Goal: Transaction & Acquisition: Purchase product/service

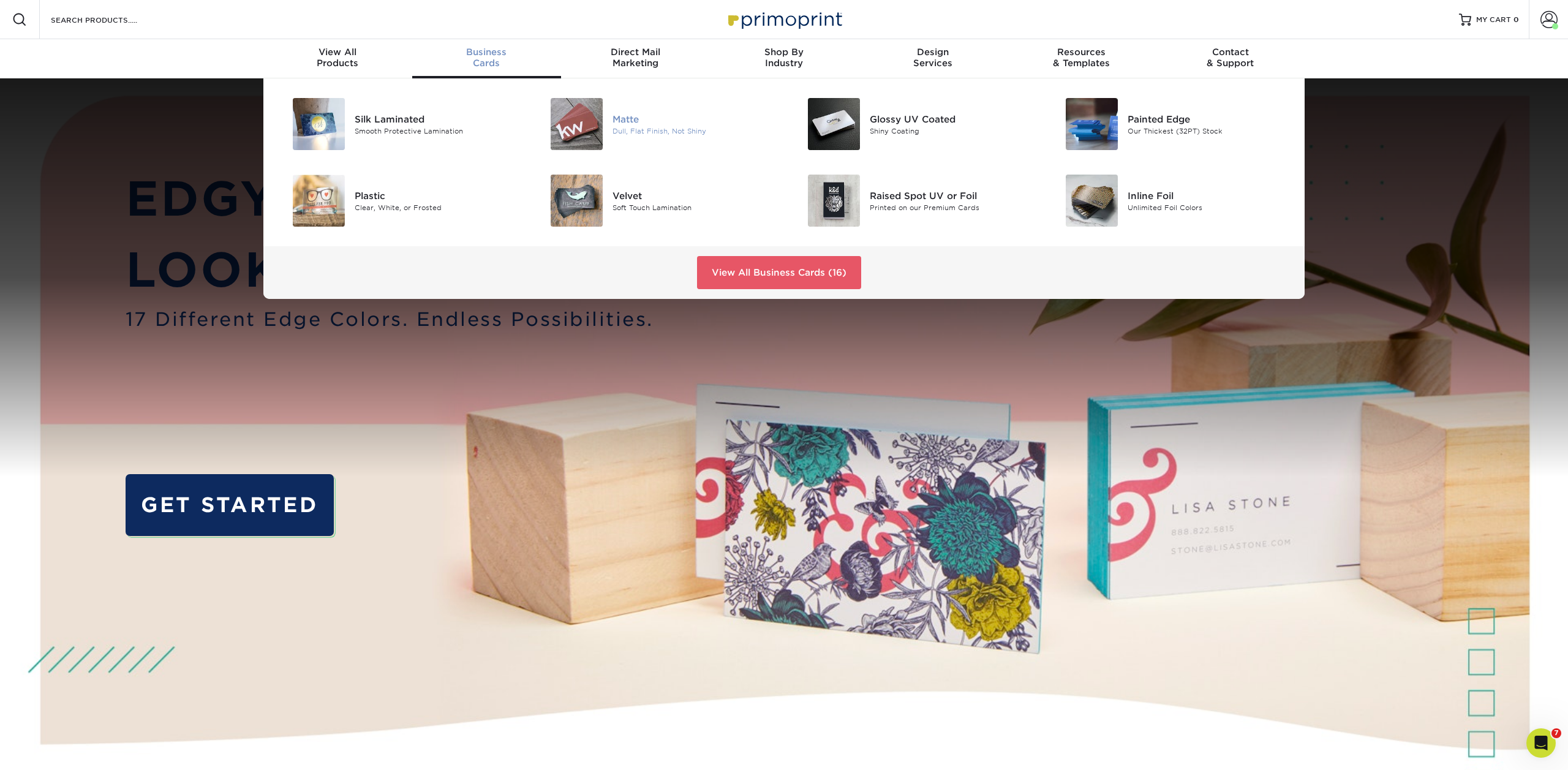
click at [625, 123] on div "Matte" at bounding box center [693, 119] width 163 height 14
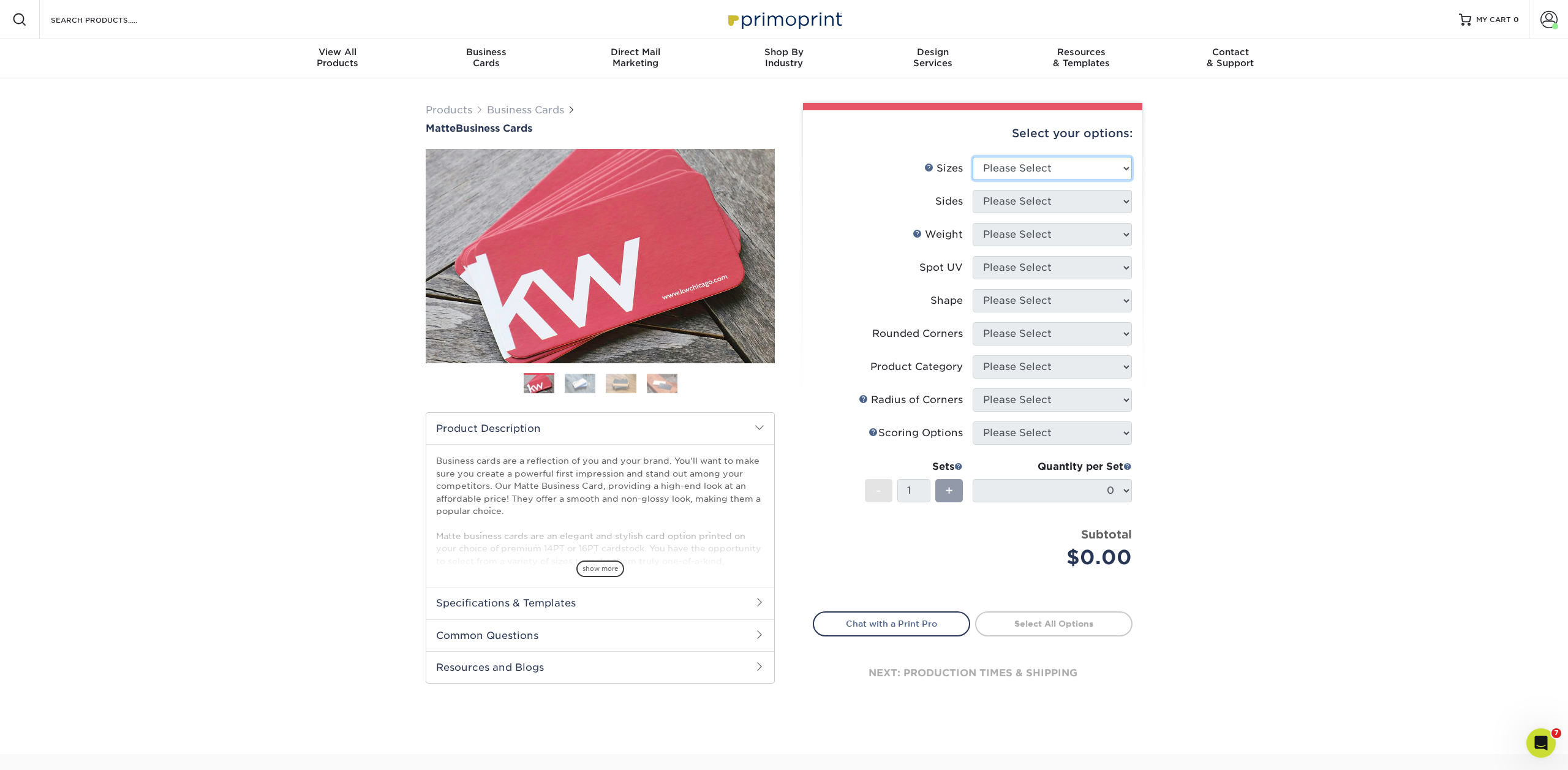
click at [1022, 163] on select "Please Select 1.5" x 3.5" - Mini 1.75" x 3.5" - Mini 2" x 2" - Square 2" x 3" -…" at bounding box center [1052, 169] width 159 height 23
select select "2.00x3.50"
click at [972, 157] on select "Please Select 1.5" x 3.5" - Mini 1.75" x 3.5" - Mini 2" x 2" - Square 2" x 3" -…" at bounding box center [1052, 169] width 159 height 23
click at [1014, 202] on select "Please Select Print Both Sides Print Front Only" at bounding box center [1052, 202] width 159 height 23
select select "13abbda7-1d64-4f25-8bb2-c179b224825d"
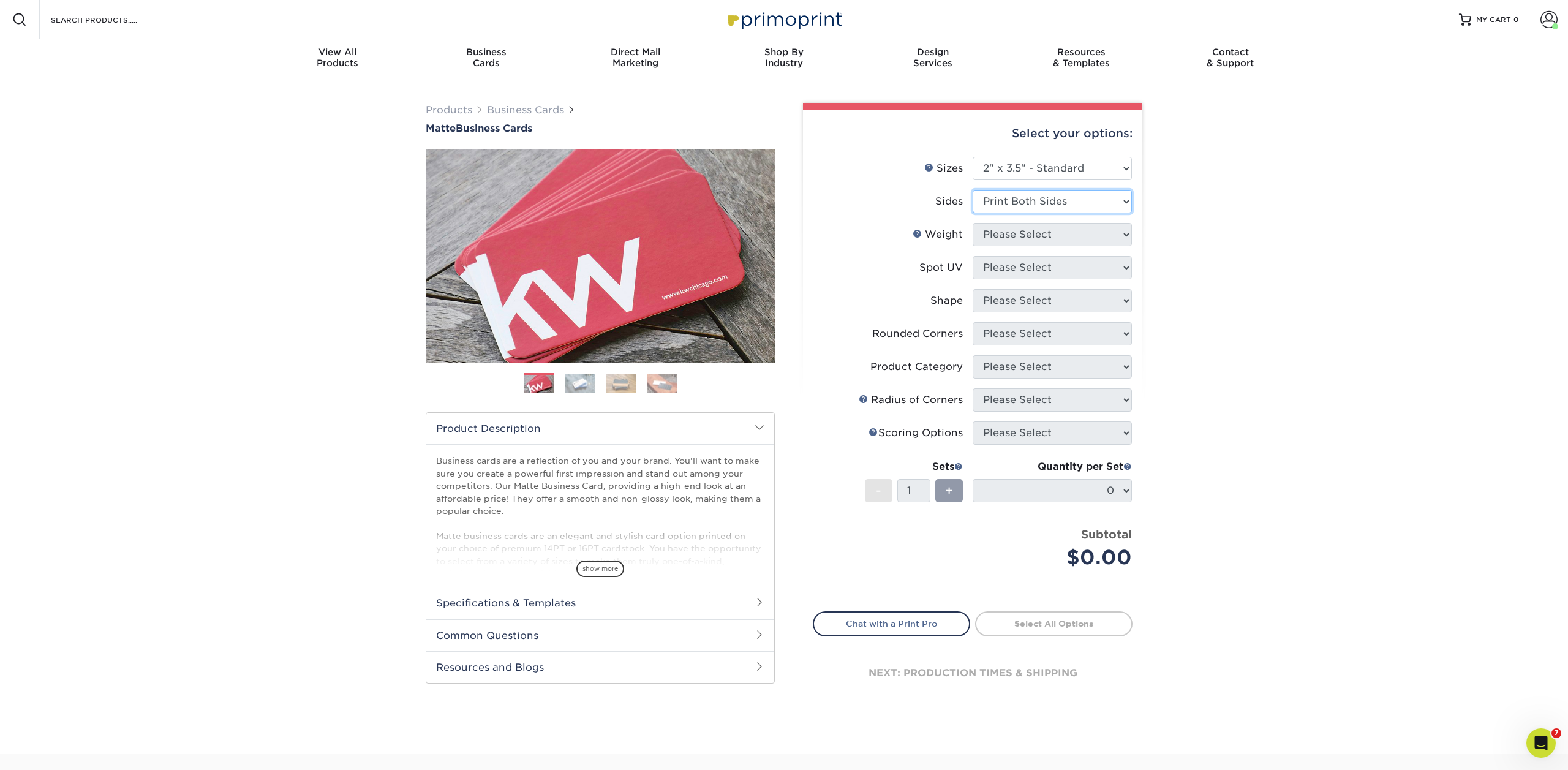
click at [972, 190] on select "Please Select Print Both Sides Print Front Only" at bounding box center [1052, 202] width 159 height 23
click at [1011, 230] on select "Please Select 16PT 14PT" at bounding box center [1052, 235] width 159 height 23
select select "16PT"
click at [972, 223] on select "Please Select 16PT 14PT" at bounding box center [1052, 235] width 159 height 23
click at [1010, 270] on select "Please Select No Spot UV Front and Back (Both Sides) Front Only Back Only" at bounding box center [1052, 268] width 159 height 23
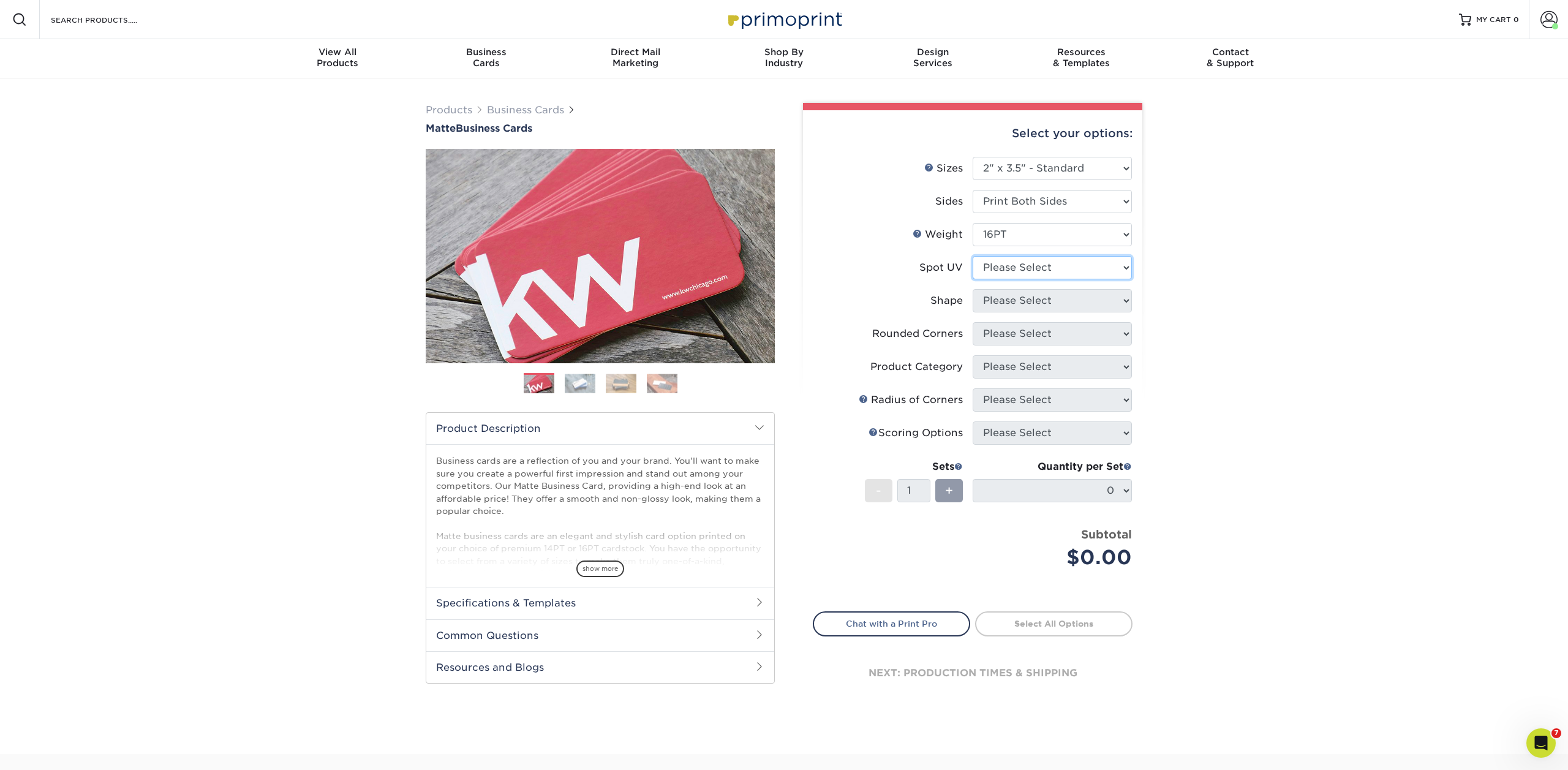
select select "1"
click at [972, 256] on select "Please Select No Spot UV Front and Back (Both Sides) Front Only Back Only" at bounding box center [1052, 268] width 159 height 23
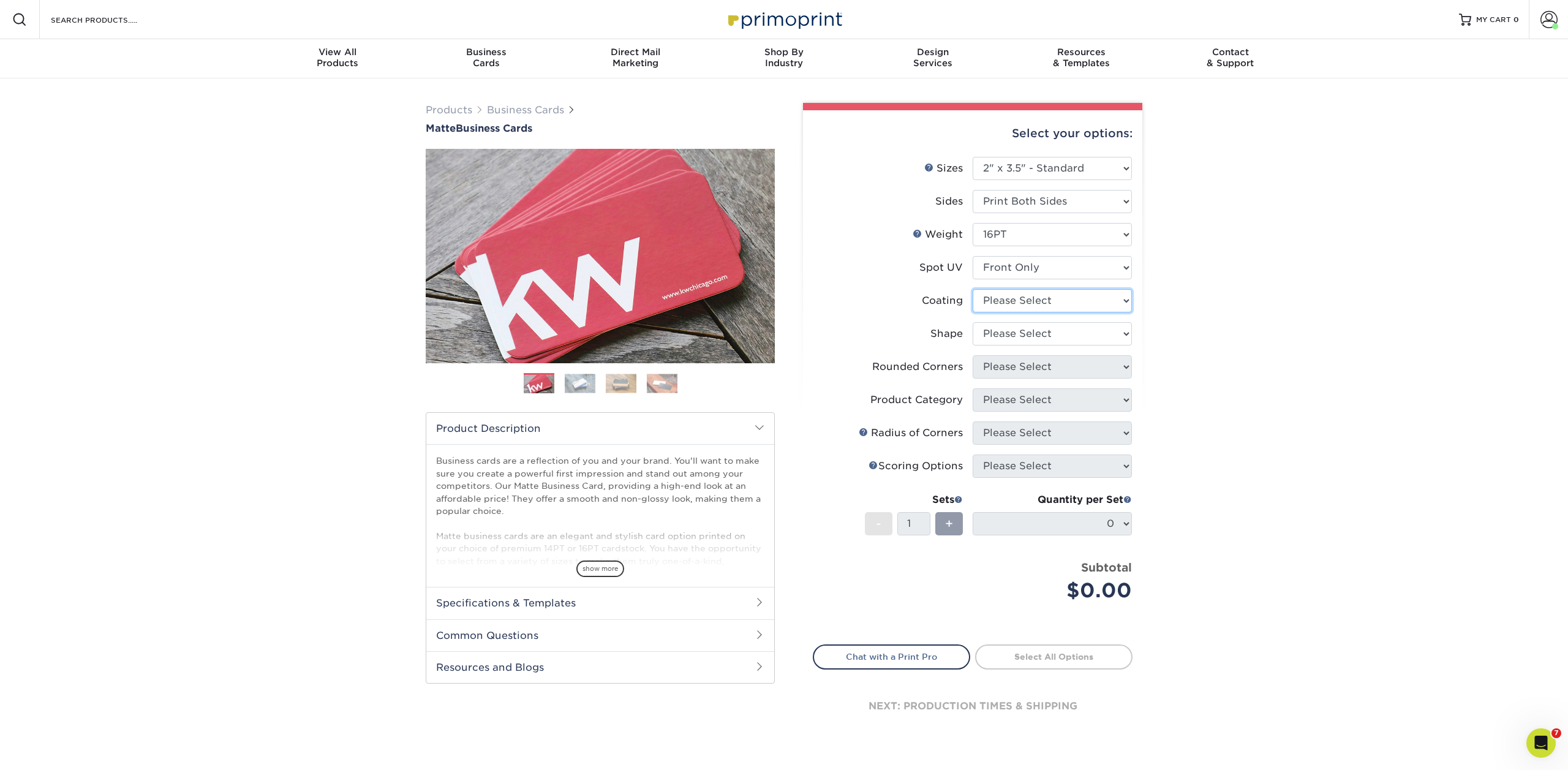
click at [1025, 296] on select at bounding box center [1052, 301] width 159 height 23
select select "121bb7b5-3b4d-429f-bd8d-bbf80e953313"
click at [972, 289] on select at bounding box center [1052, 301] width 159 height 23
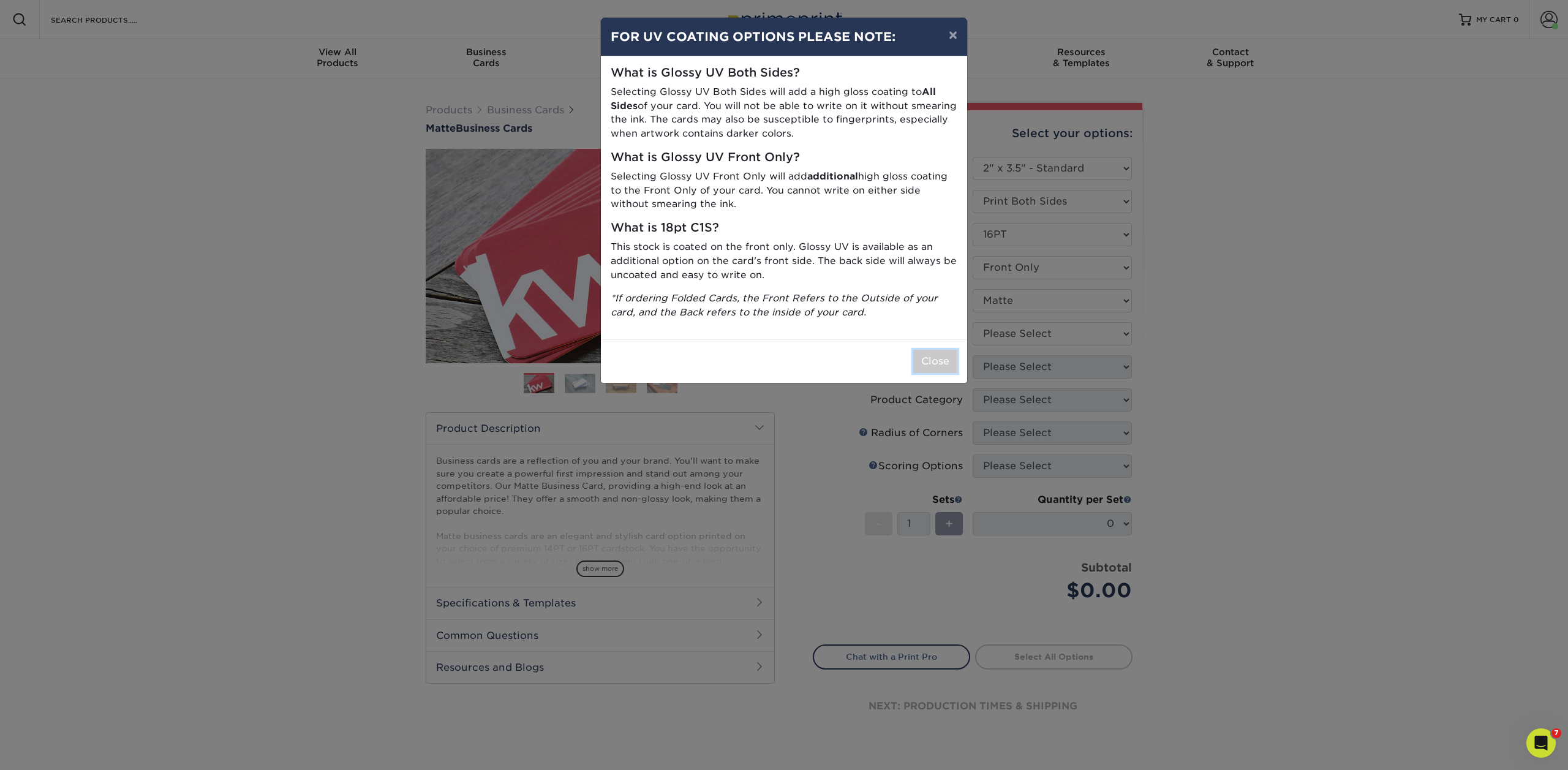
click at [939, 357] on button "Close" at bounding box center [935, 362] width 44 height 23
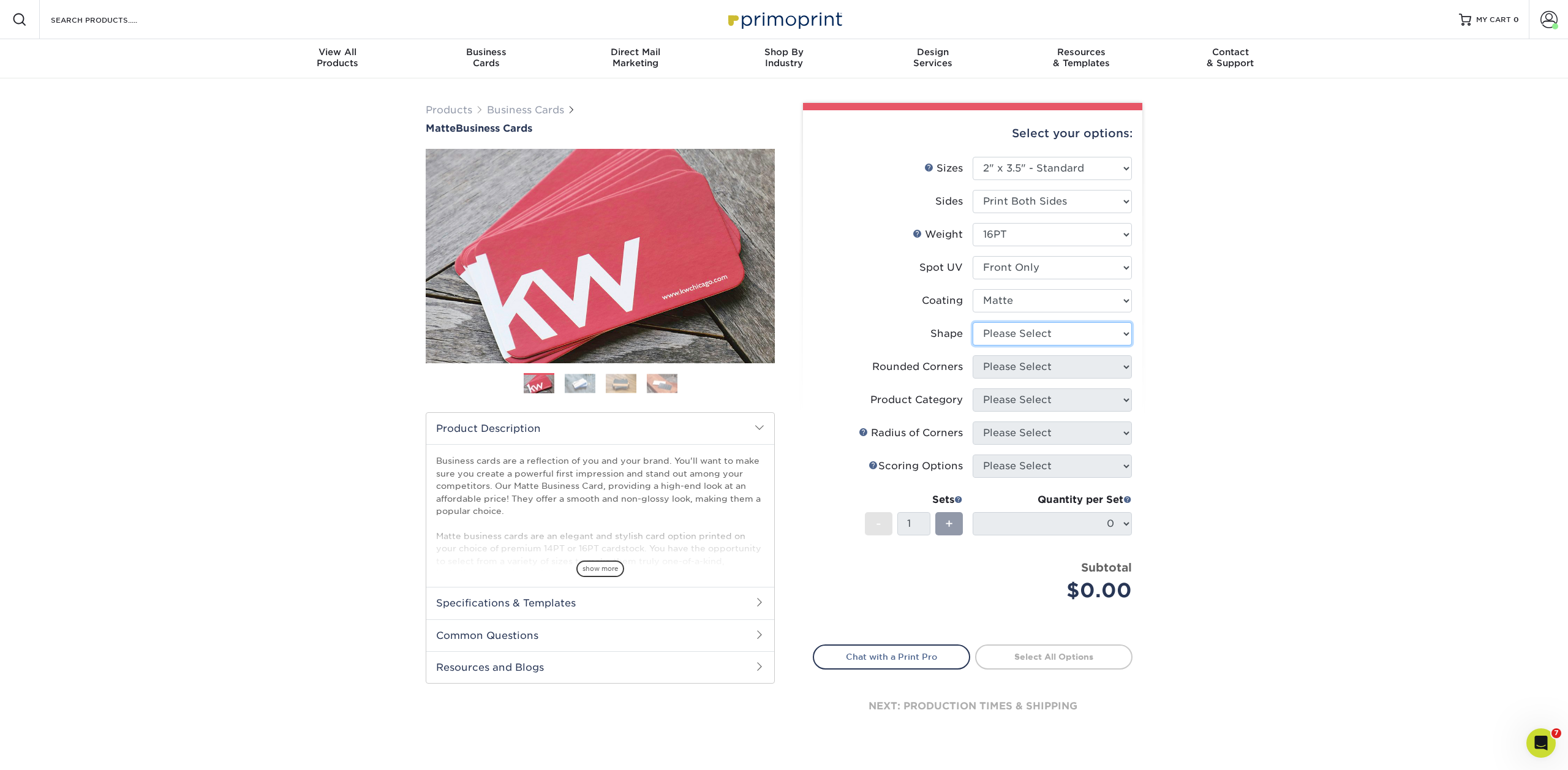
click at [1038, 340] on select "Please Select Standard" at bounding box center [1052, 334] width 159 height 23
select select "standard"
click at [972, 322] on select "Please Select Standard" at bounding box center [1052, 334] width 159 height 23
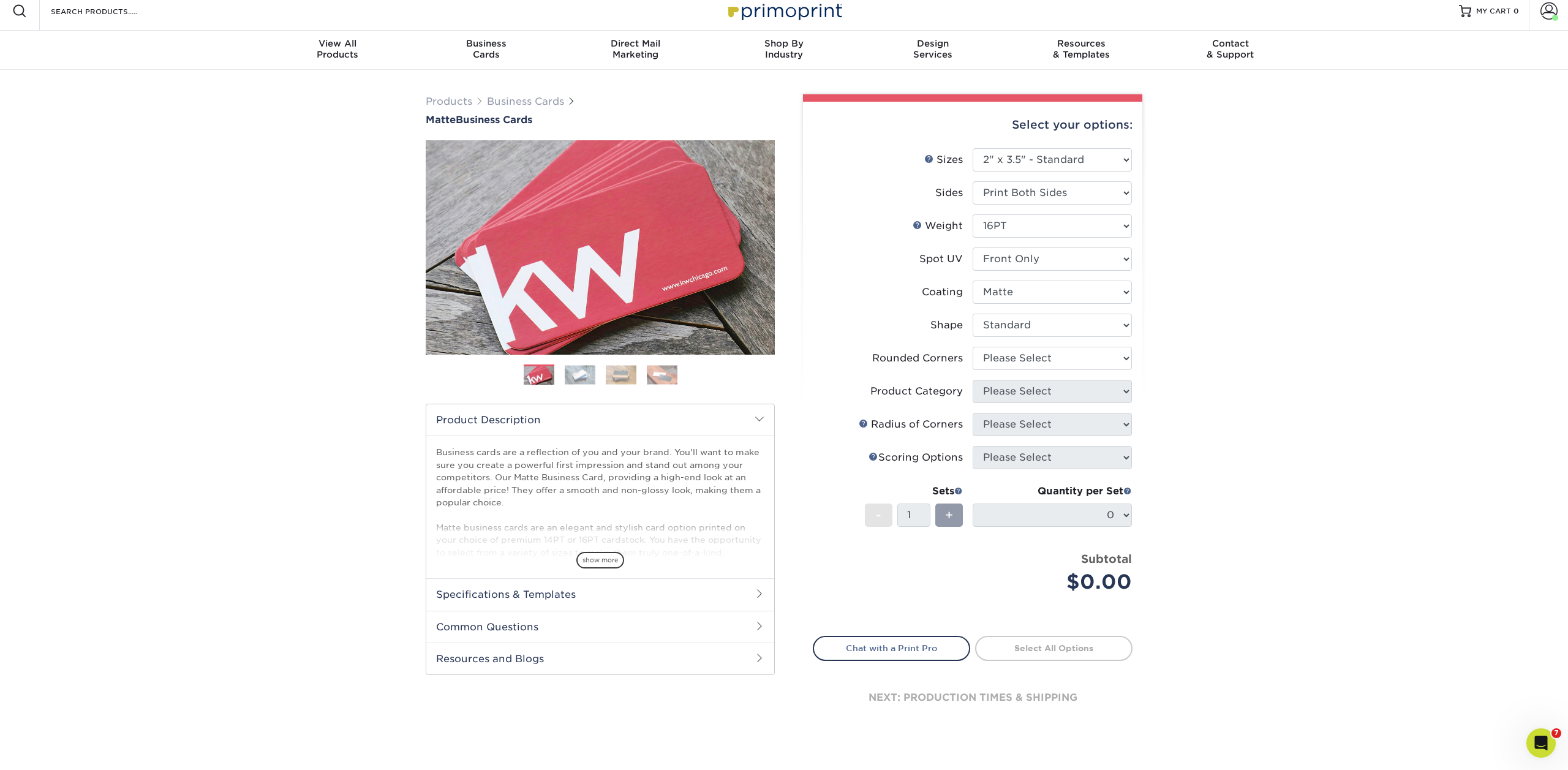
scroll to position [32, 0]
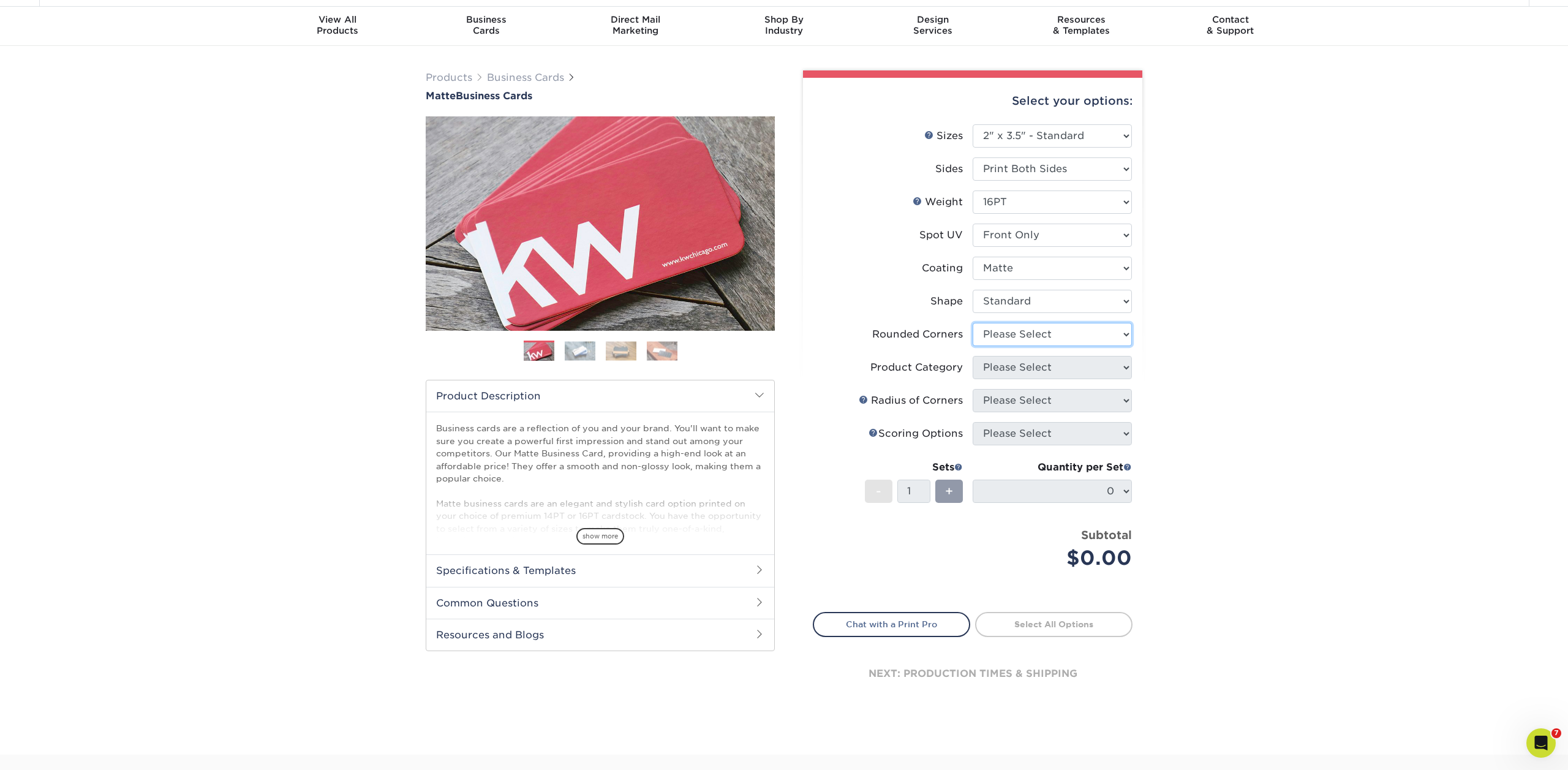
click at [1036, 329] on select "Please Select Yes - Round 2 Corners Yes - Round 4 Corners No" at bounding box center [1052, 335] width 159 height 23
select select "0"
click at [972, 323] on select "Please Select Yes - Round 2 Corners Yes - Round 4 Corners No" at bounding box center [1052, 335] width 159 height 23
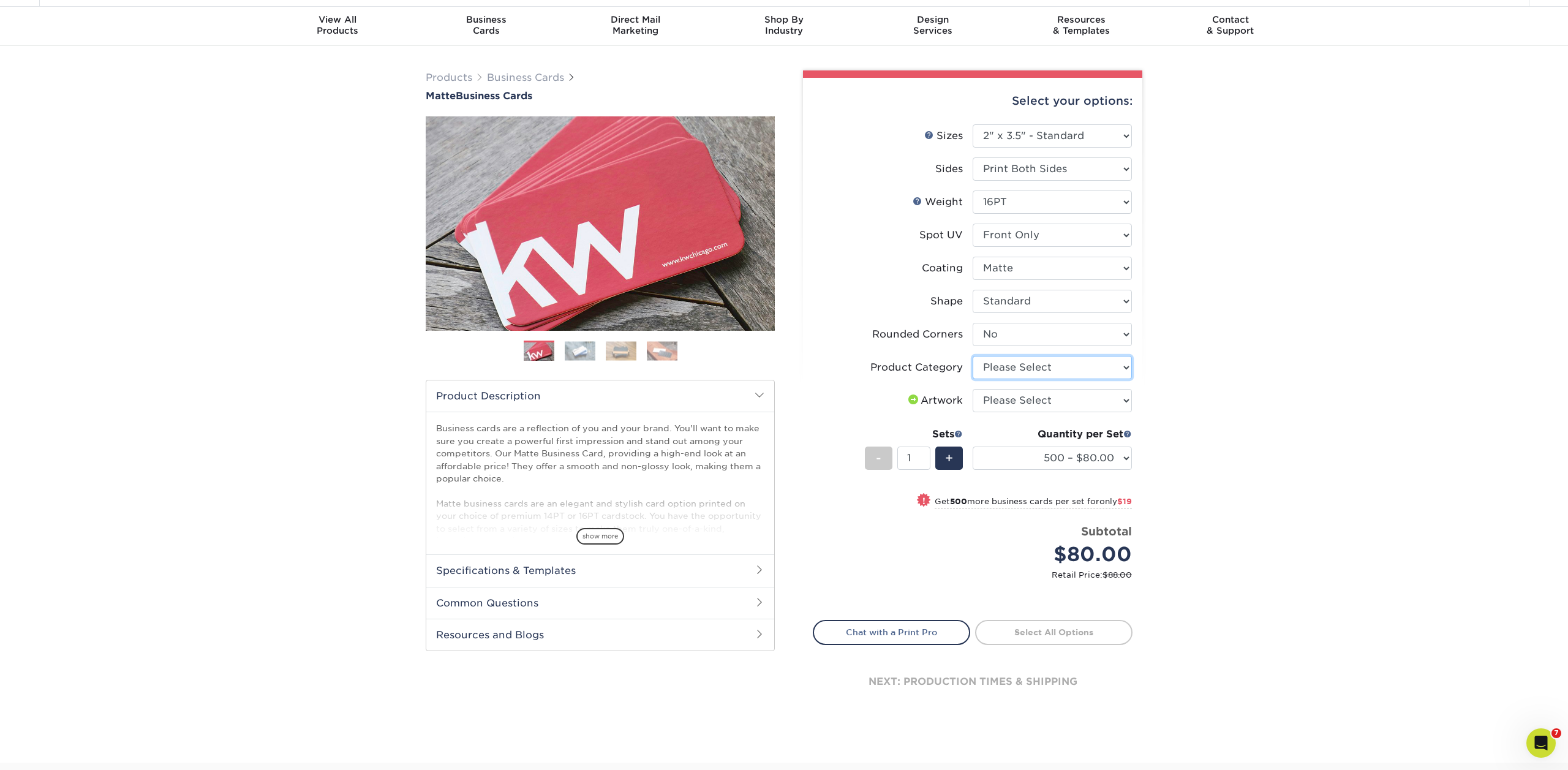
click at [1066, 363] on select "Please Select Business Cards" at bounding box center [1052, 368] width 159 height 23
select select "3b5148f1-0588-4f88-a218-97bcfdce65c1"
click at [972, 356] on select "Please Select Business Cards" at bounding box center [1052, 368] width 159 height 23
click at [1051, 397] on select "Please Select I will upload files I need a design - $100" at bounding box center [1052, 401] width 159 height 23
select select "upload"
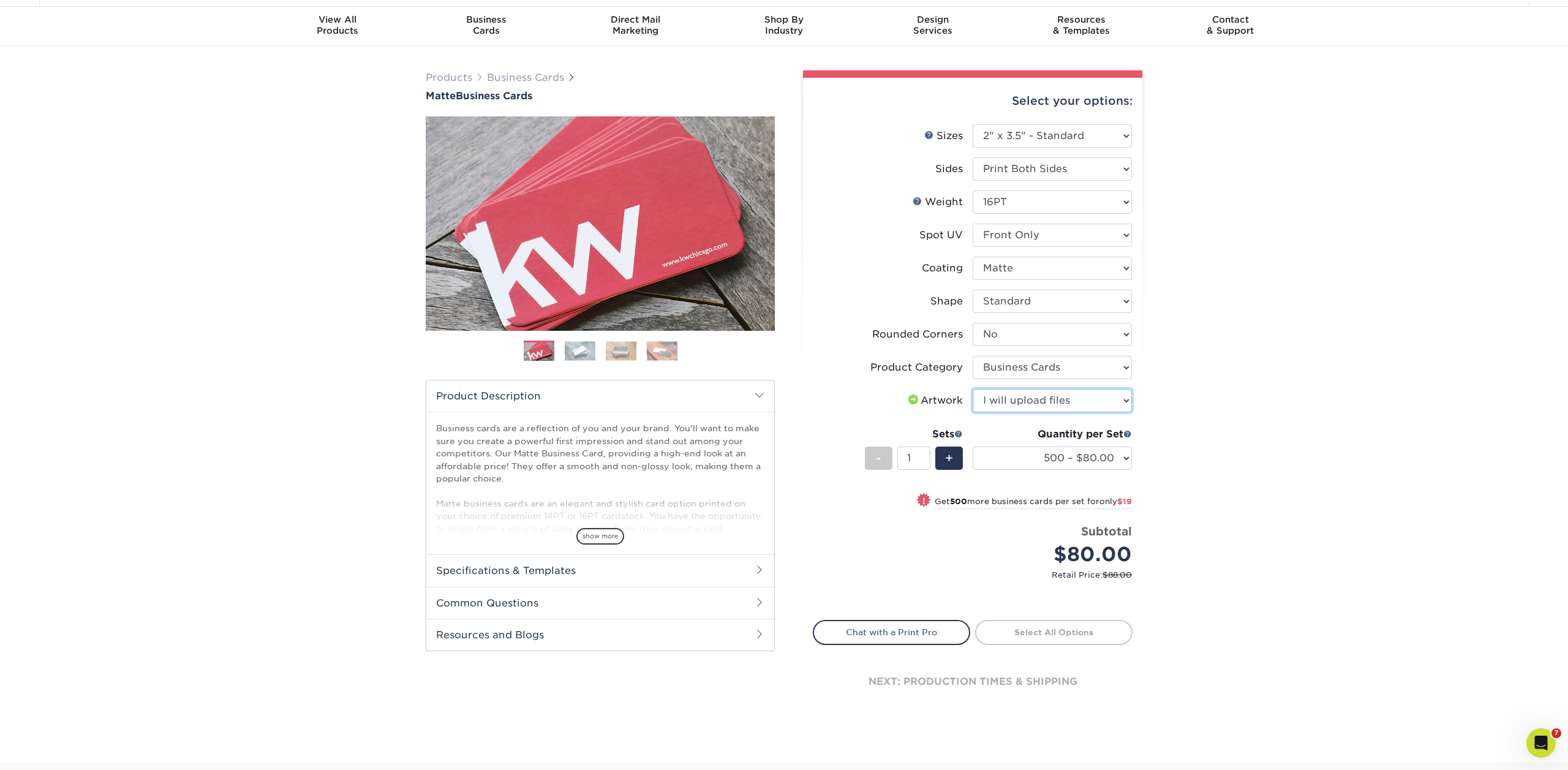
click at [972, 389] on select "Please Select I will upload files I need a design - $100" at bounding box center [1052, 401] width 159 height 23
click at [1062, 460] on select "500 – $80.00 1000 – $99.00 2500 – $187.00 5000 – $254.00 10000 – $558.00 15000 …" at bounding box center [1052, 458] width 159 height 23
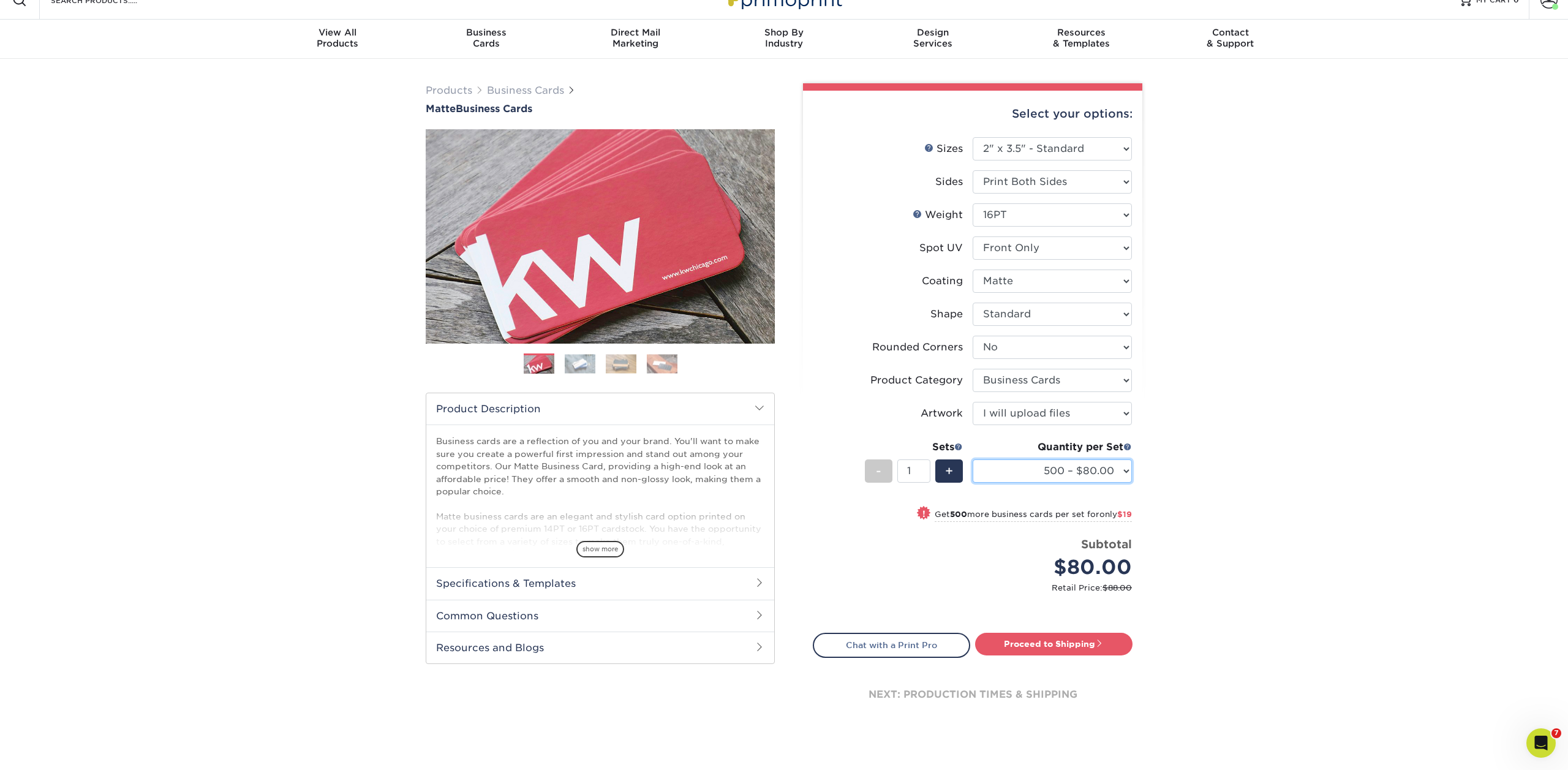
scroll to position [16, 0]
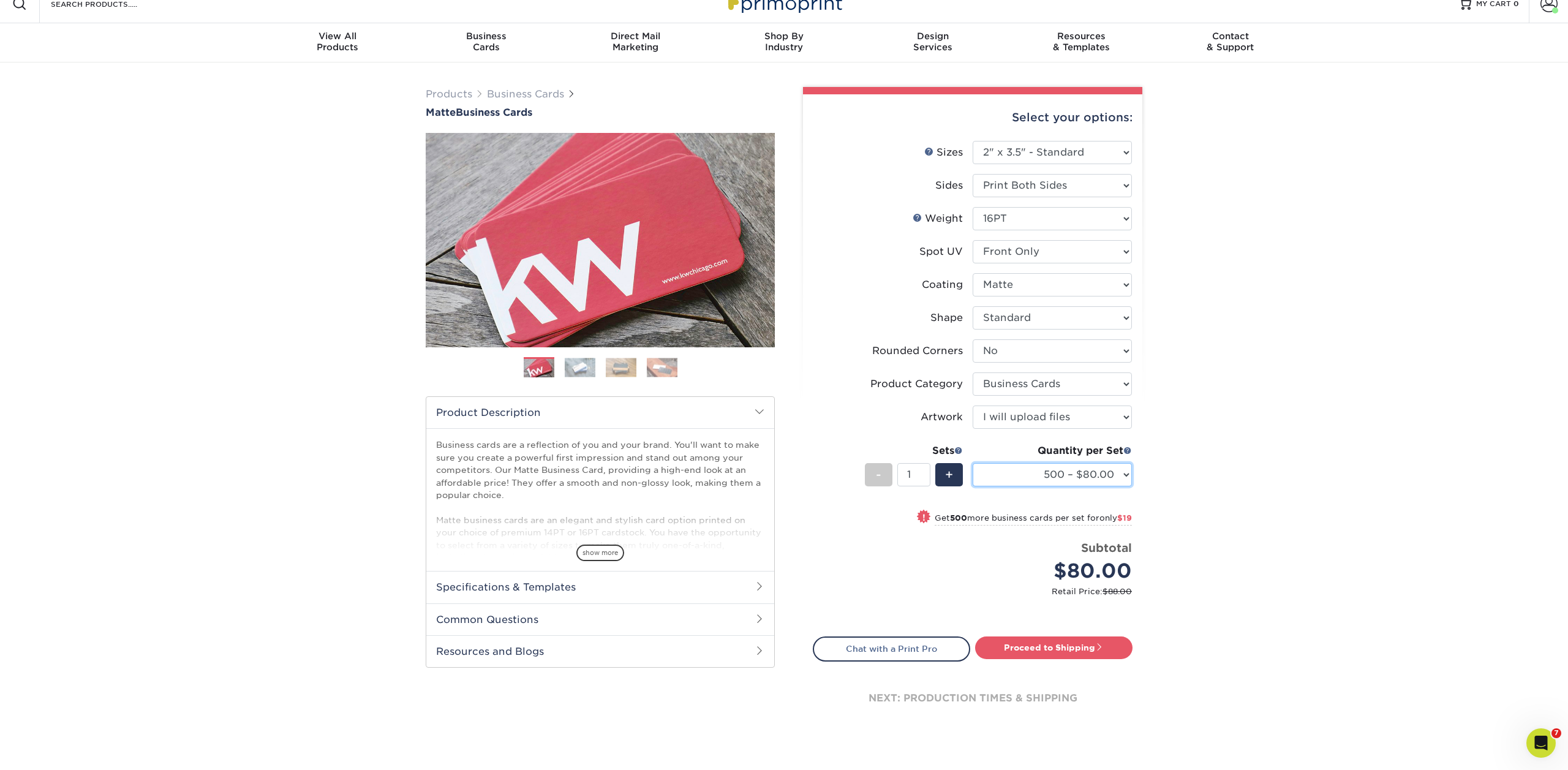
select select "500 – $80.00"
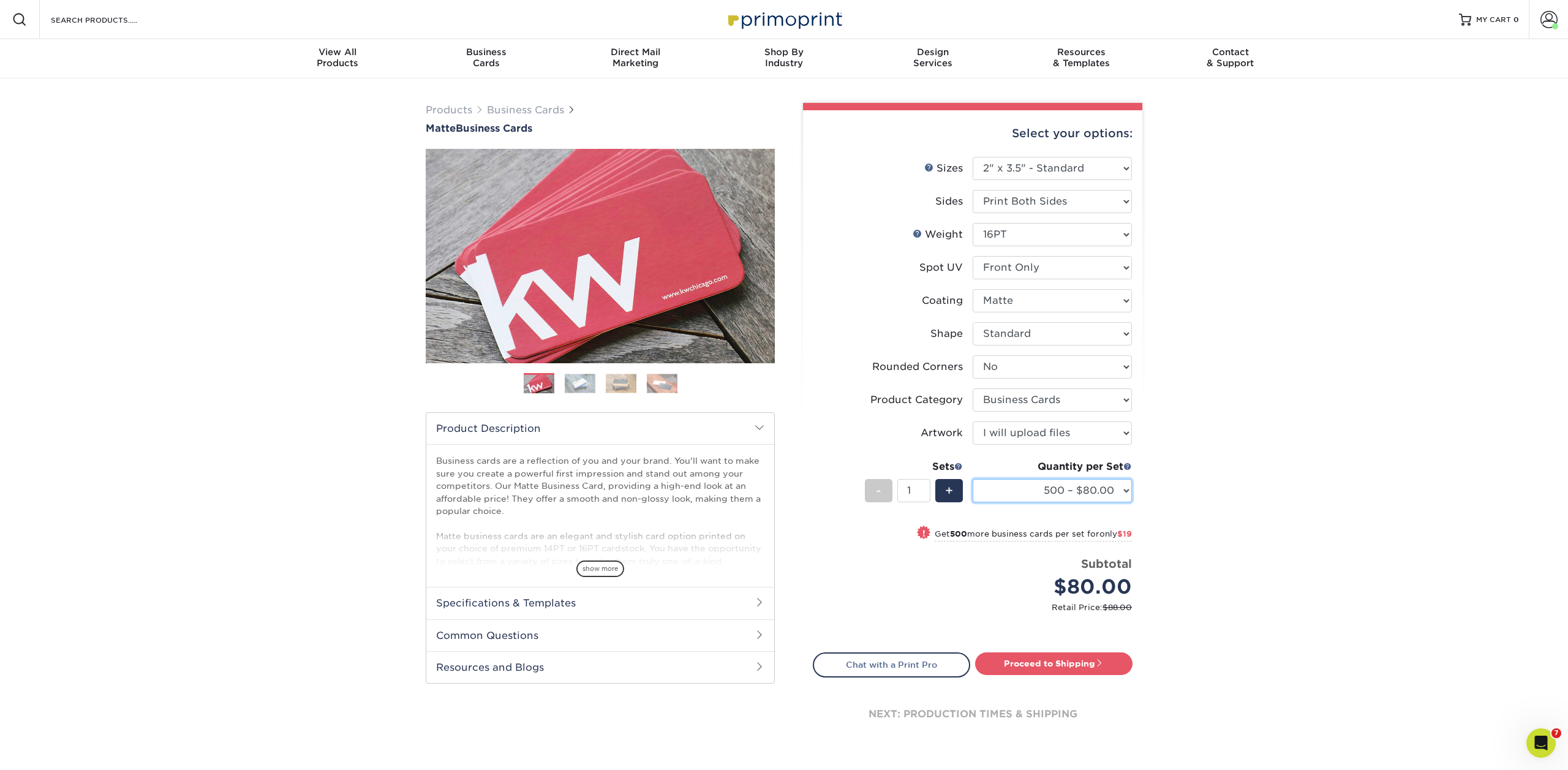
scroll to position [1, 0]
click at [1054, 223] on select "Please Select 16PT 14PT" at bounding box center [1052, 233] width 159 height 23
select select "14PT"
click at [972, 222] on select "Please Select 16PT 14PT" at bounding box center [1052, 233] width 159 height 23
select select "-1"
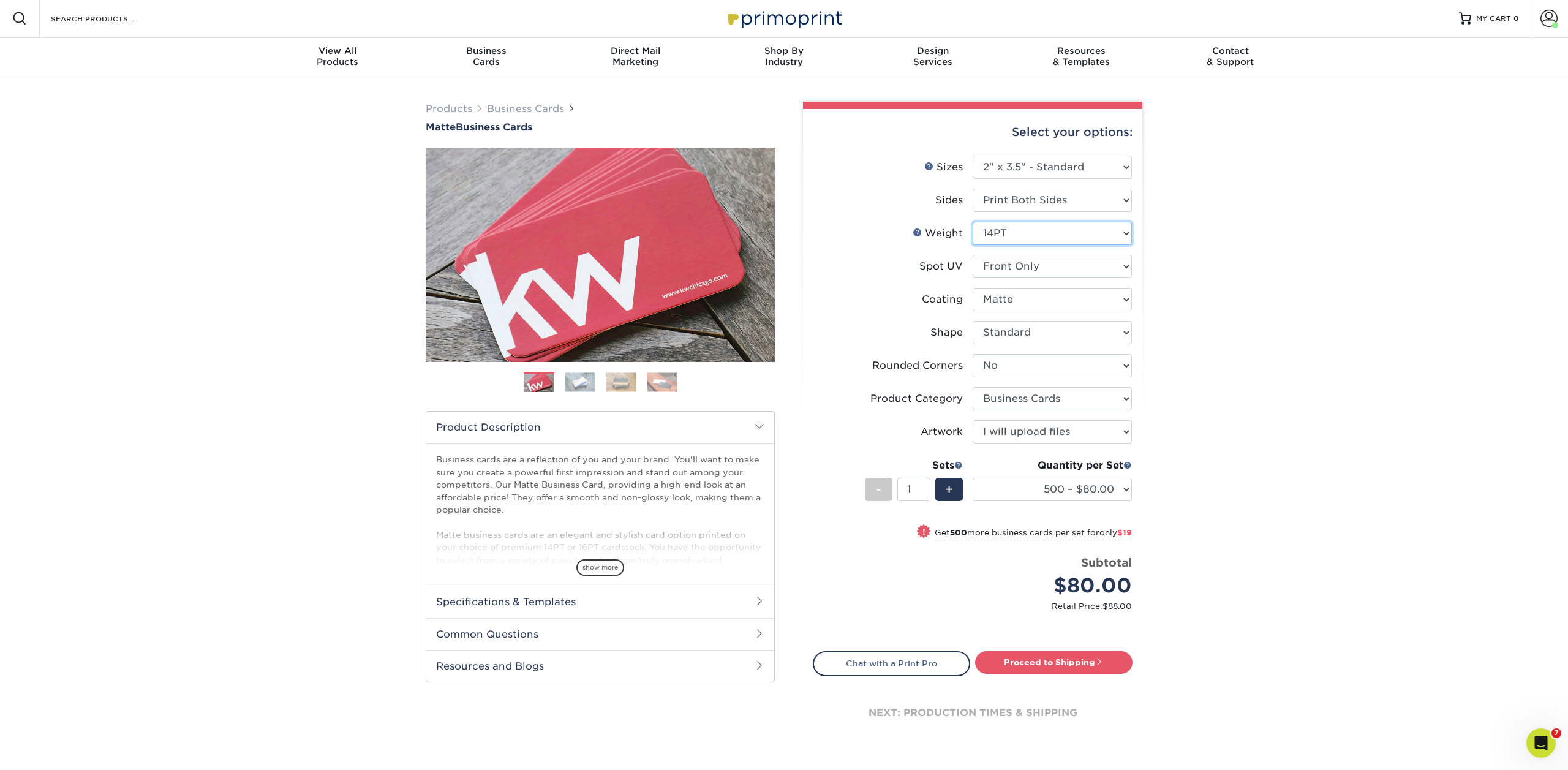
select select "-1"
select select
select select "-1"
